Goal: Task Accomplishment & Management: Manage account settings

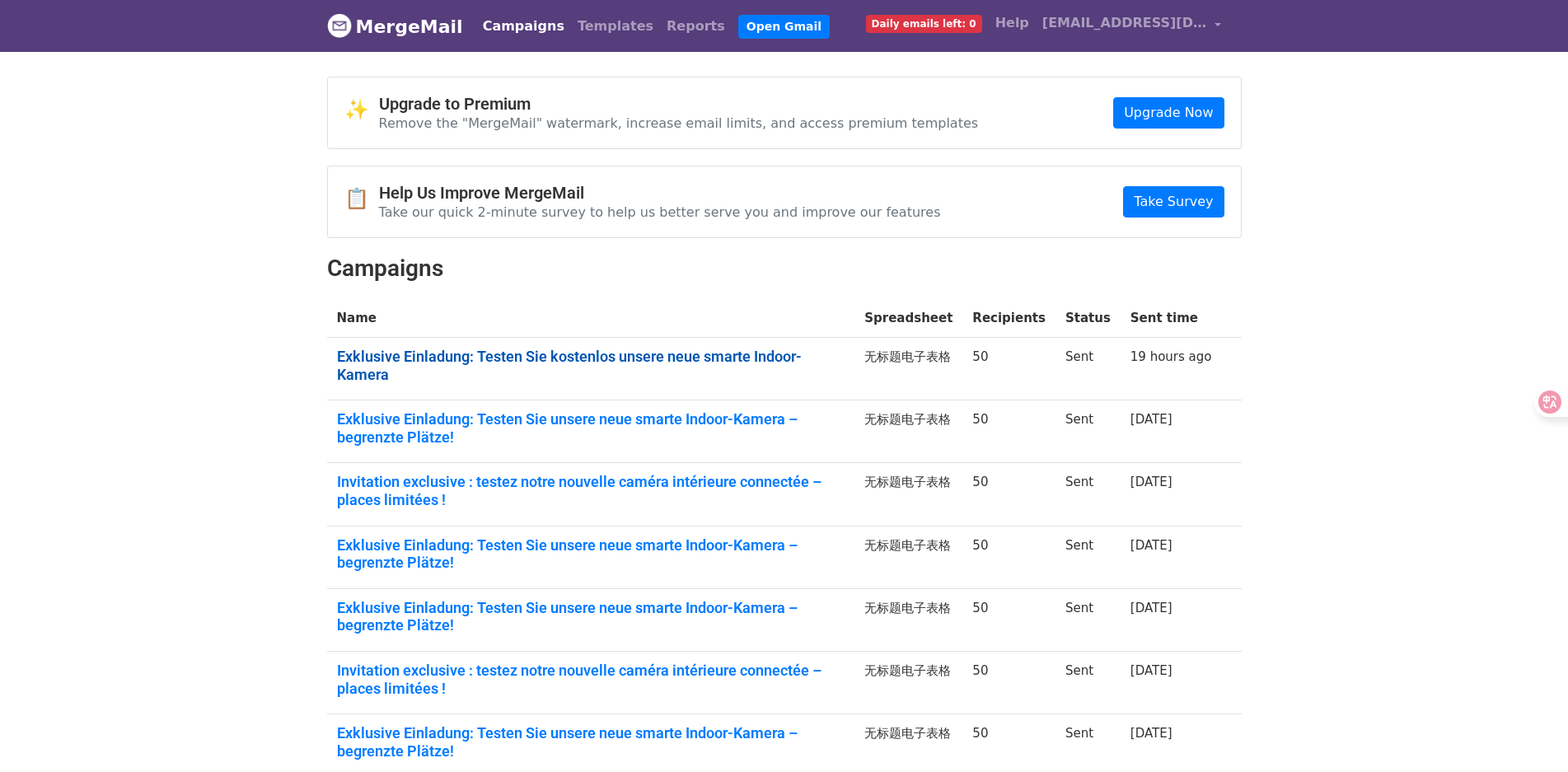
click at [722, 360] on link "Exklusive Einladung: Testen Sie kostenlos unsere neue smarte Indoor-Kamera" at bounding box center [590, 365] width 508 height 35
